Goal: Check status: Check status

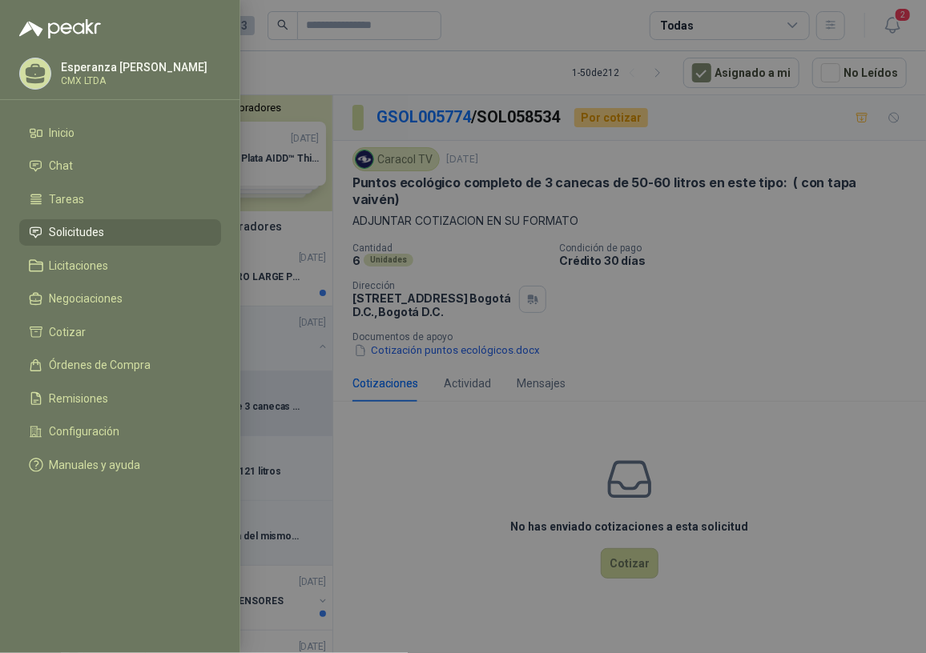
drag, startPoint x: 592, startPoint y: 285, endPoint x: 613, endPoint y: 280, distance: 22.2
click at [592, 285] on div at bounding box center [463, 326] width 926 height 653
